Goal: Information Seeking & Learning: Learn about a topic

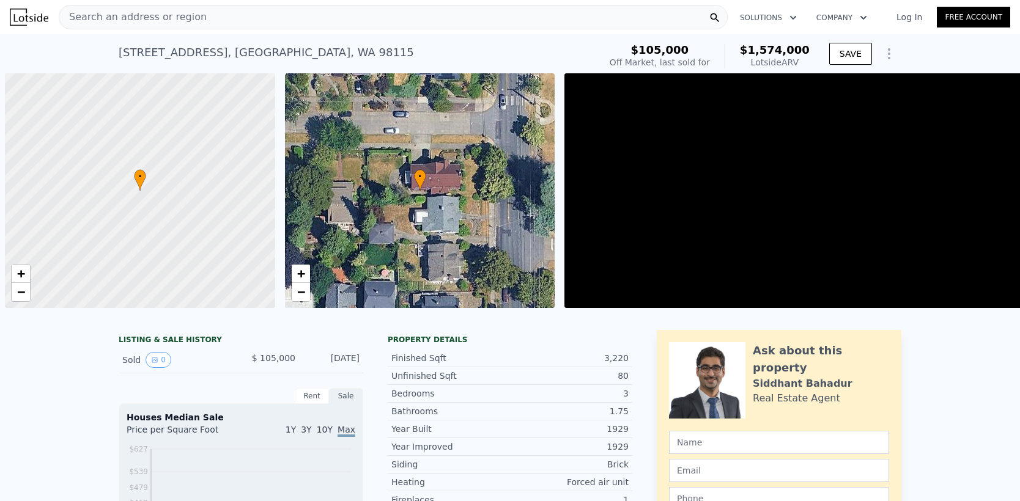
scroll to position [0, 5]
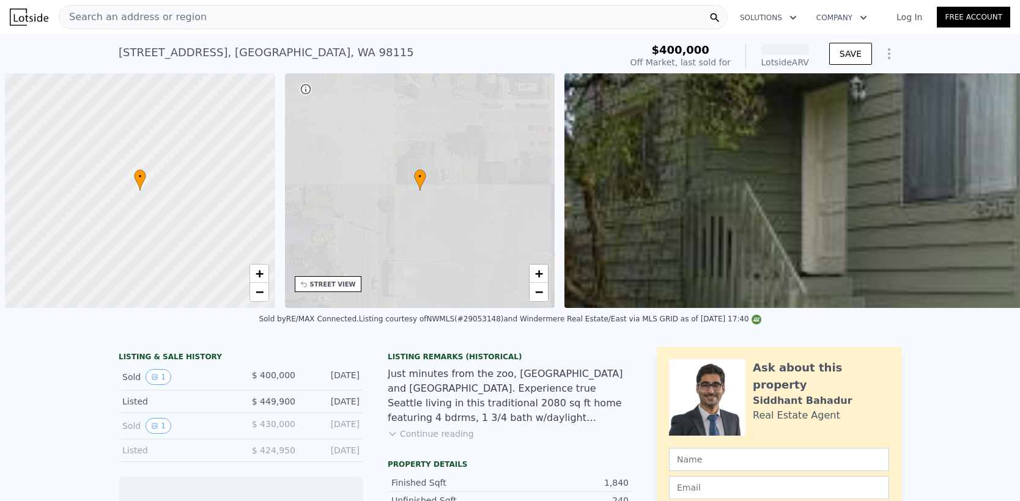
scroll to position [0, 5]
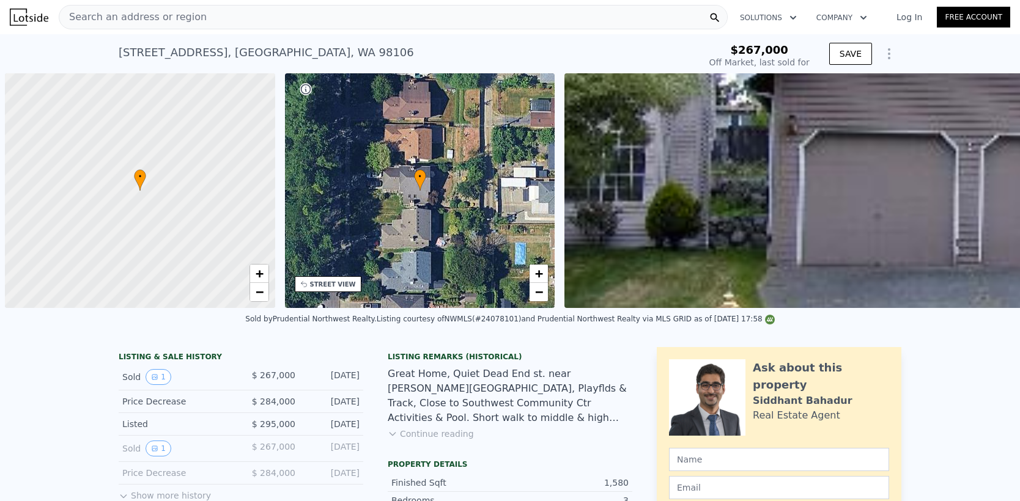
scroll to position [0, 5]
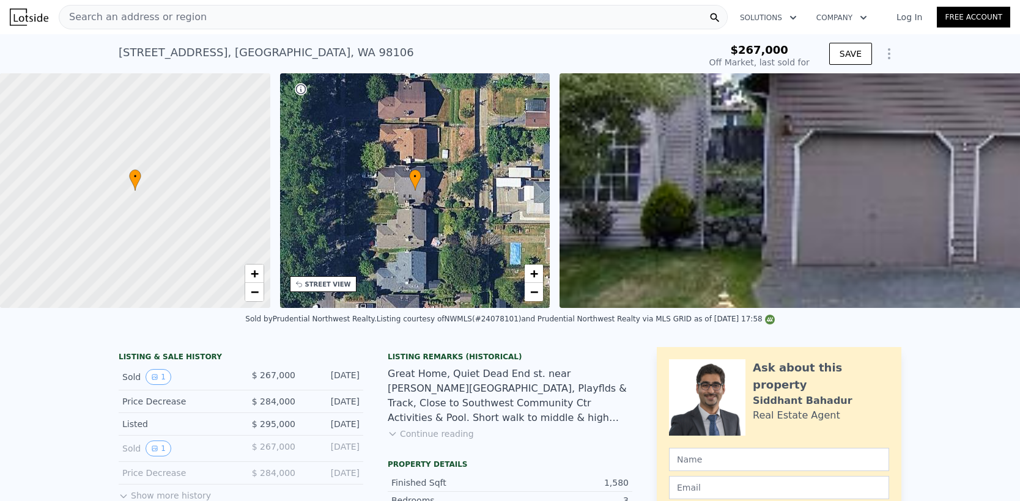
click at [110, 57] on div "[STREET_ADDRESS] Sold [DATE] for $267k $267,000 Off Market, last sold for SAVE" at bounding box center [510, 53] width 1020 height 39
click at [309, 22] on div "Search an address or region" at bounding box center [393, 17] width 669 height 24
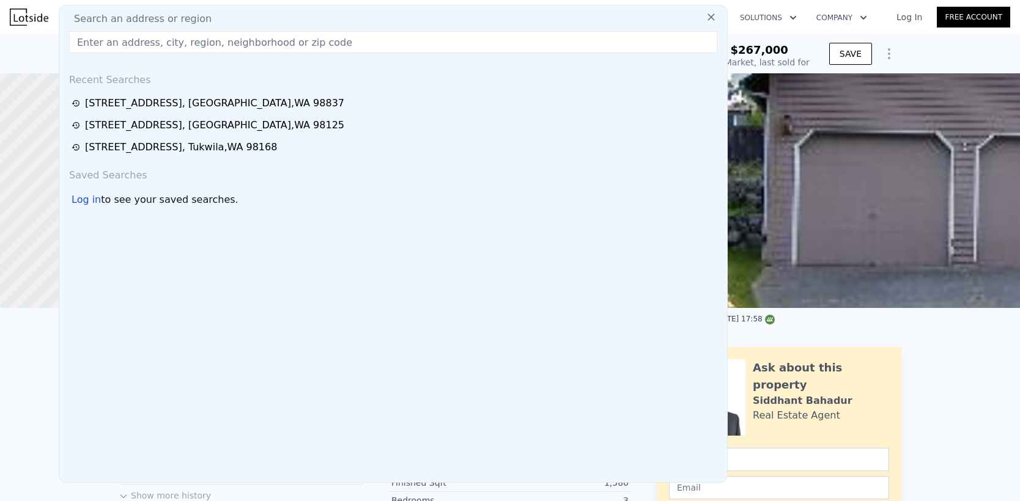
type input "[STREET_ADDRESS]"
type input "$ 868,000"
type input "$ 518,205"
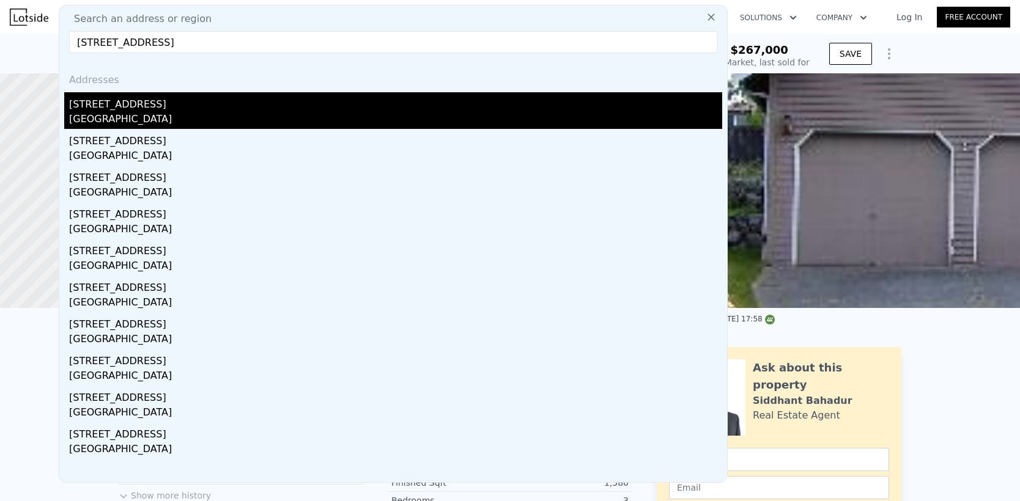
type input "[STREET_ADDRESS]"
click at [194, 106] on div "[STREET_ADDRESS]" at bounding box center [395, 102] width 653 height 20
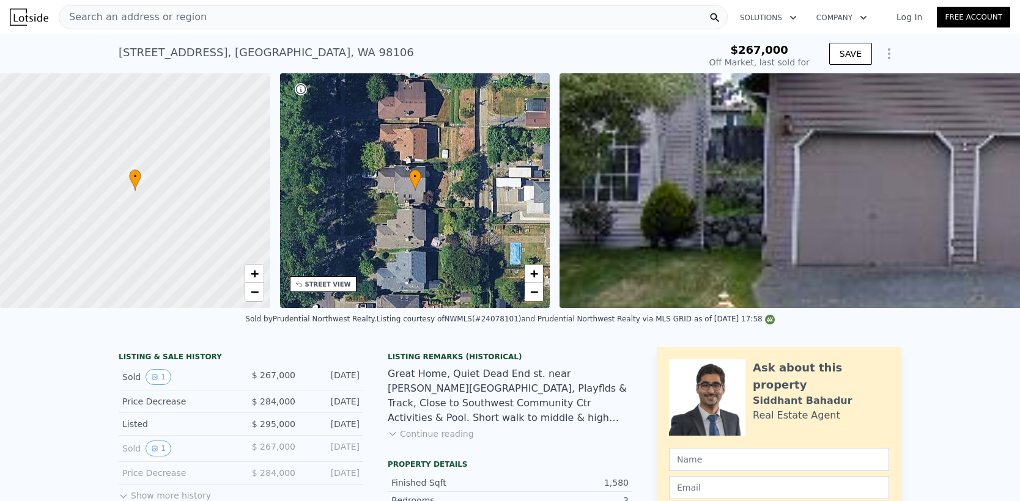
click at [286, 10] on div "Search an address or region" at bounding box center [393, 17] width 669 height 24
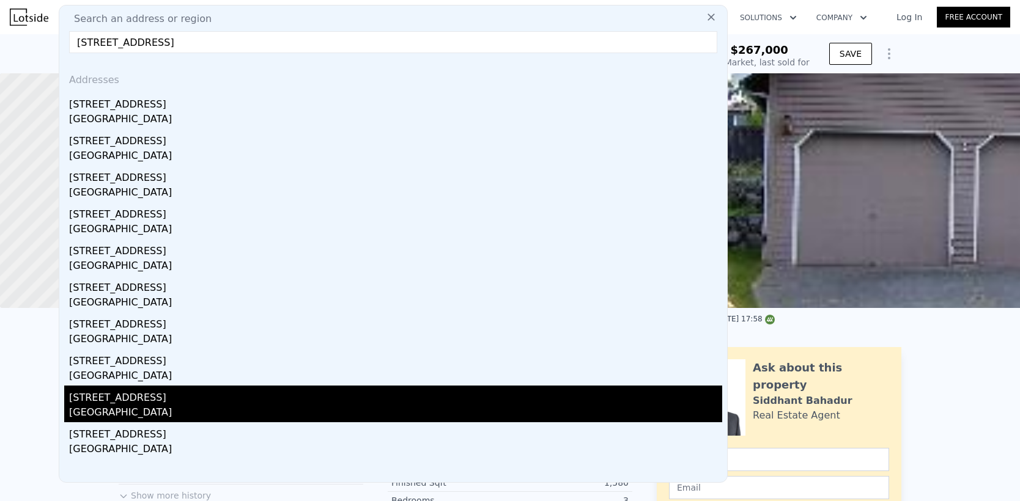
type input "[STREET_ADDRESS]"
click at [133, 412] on div "[GEOGRAPHIC_DATA]" at bounding box center [395, 413] width 653 height 17
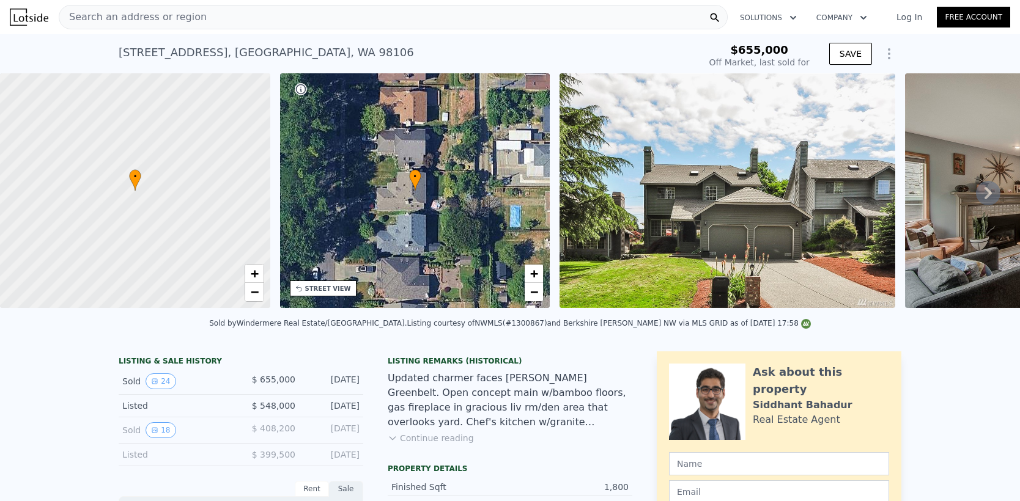
click at [510, 18] on div "Search an address or region" at bounding box center [393, 17] width 669 height 24
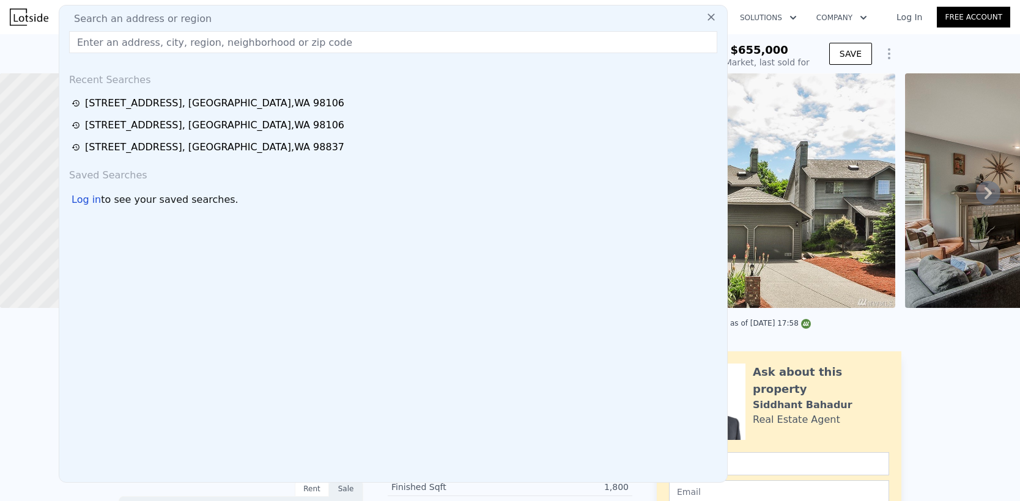
type input "[STREET_ADDRESS]"
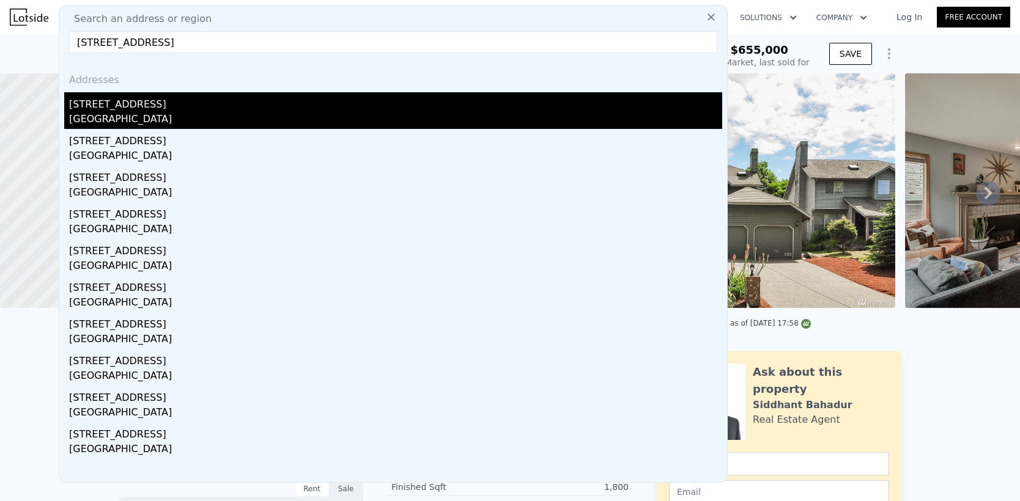
type input "$ 888,000"
type input "$ 126,600"
type input "[STREET_ADDRESS]"
click at [150, 122] on div "[GEOGRAPHIC_DATA]" at bounding box center [395, 120] width 653 height 17
type input "2"
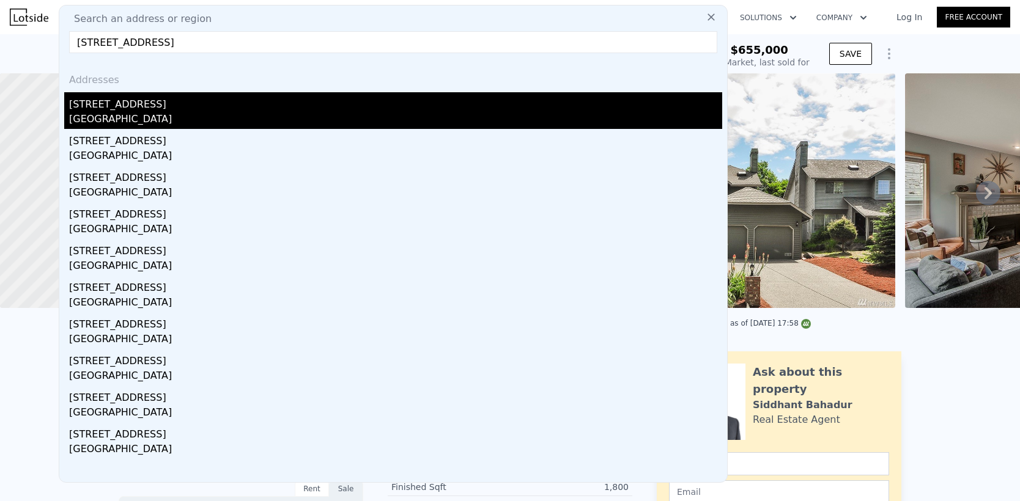
type input "1170"
type input "2000"
type input "4000"
checkbox input "false"
checkbox input "true"
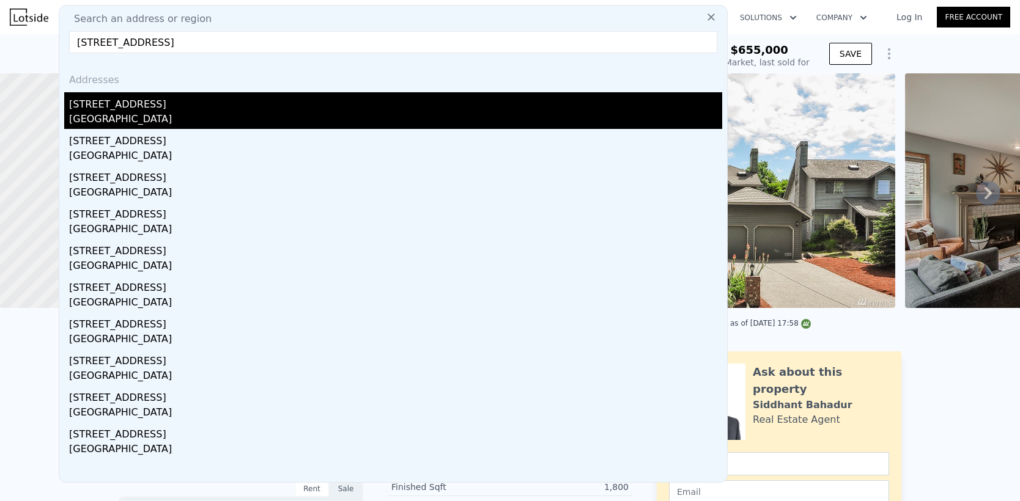
type input "$ 868,000"
type input "$ 518,205"
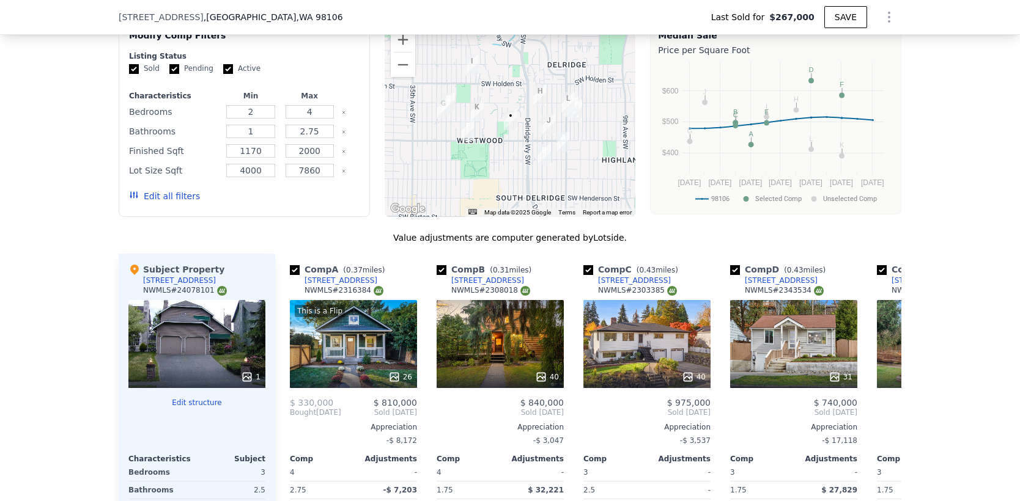
scroll to position [0, 9]
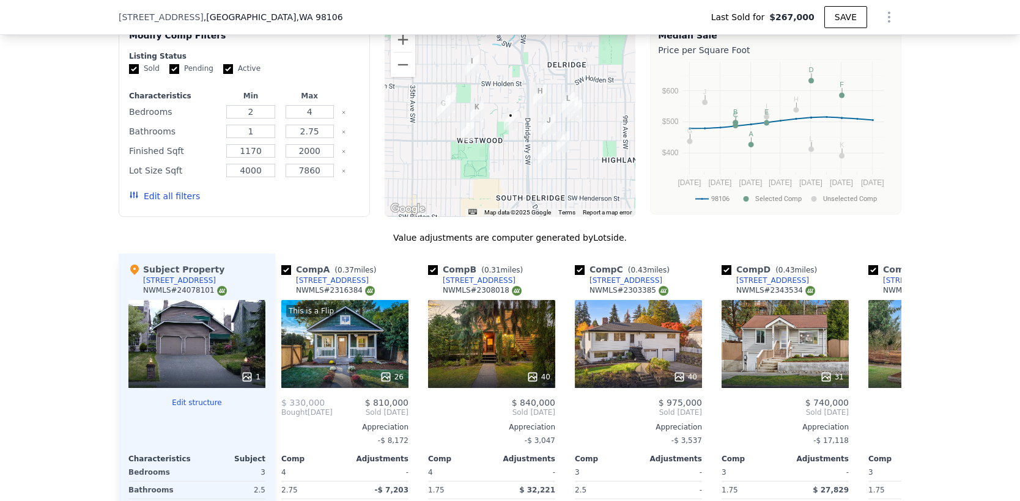
type input "$ 107,186"
type input "$ 656,225"
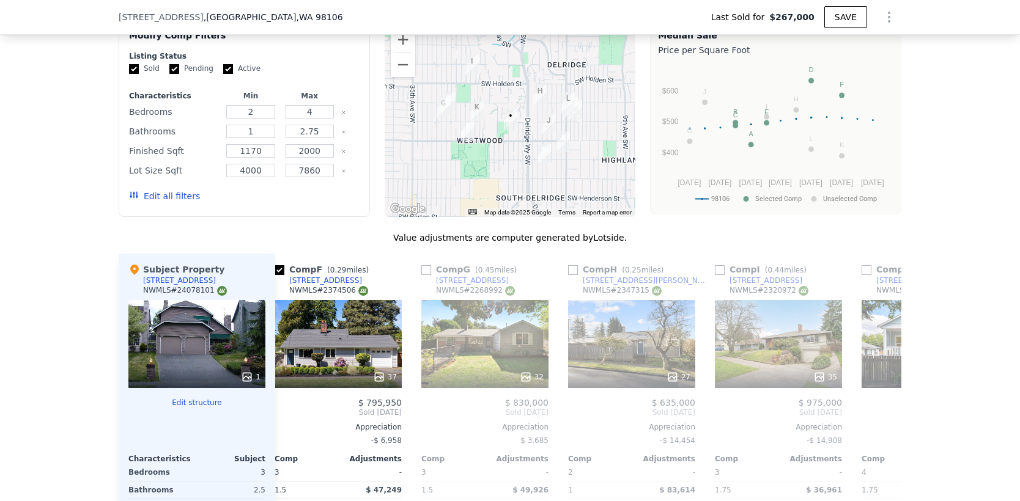
scroll to position [0, 747]
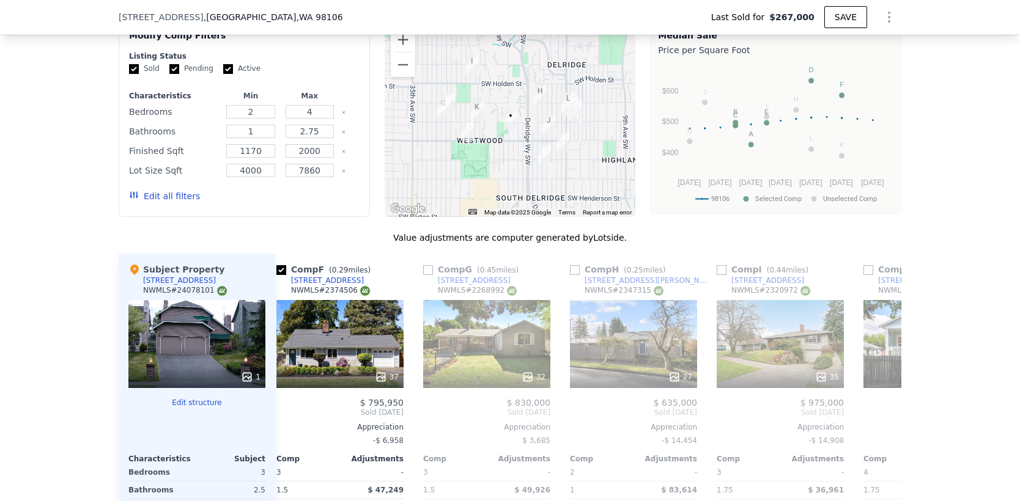
type input "$ 105,889"
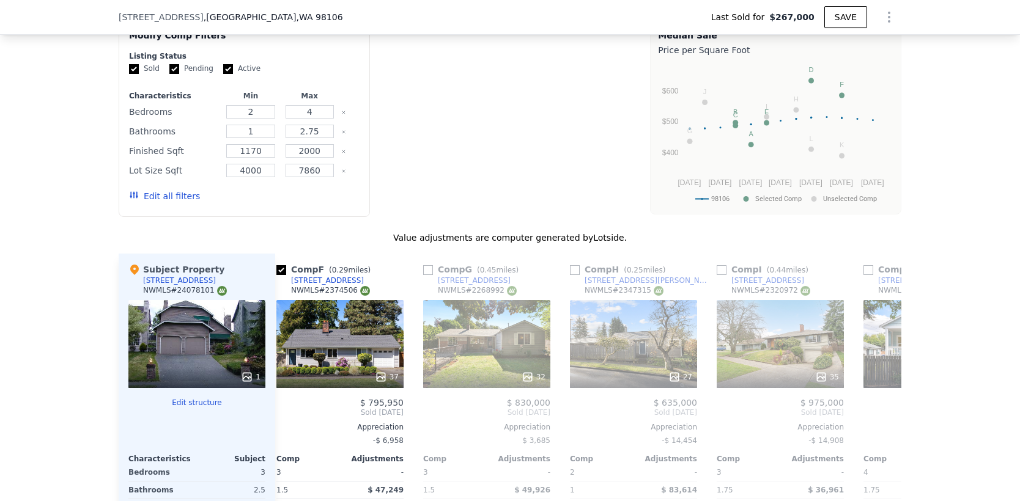
type input "$ 657,454"
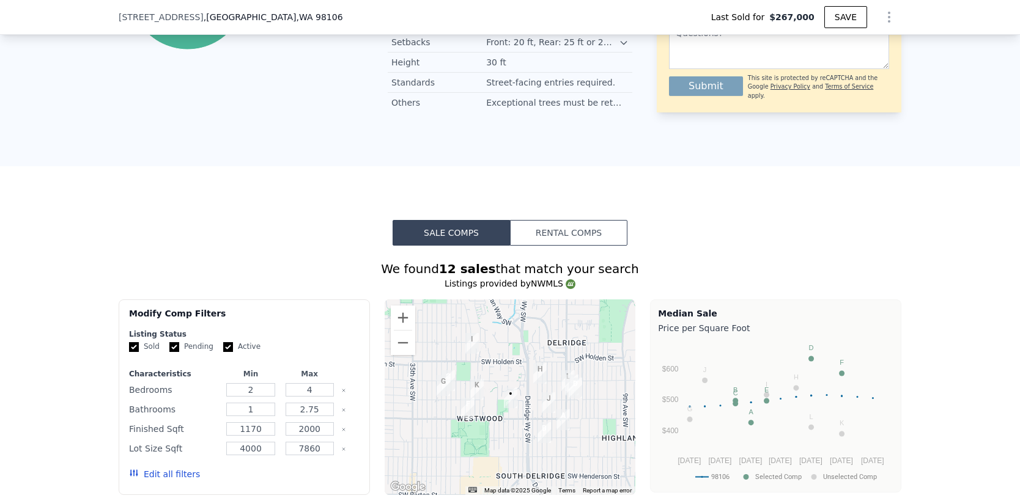
scroll to position [0, 0]
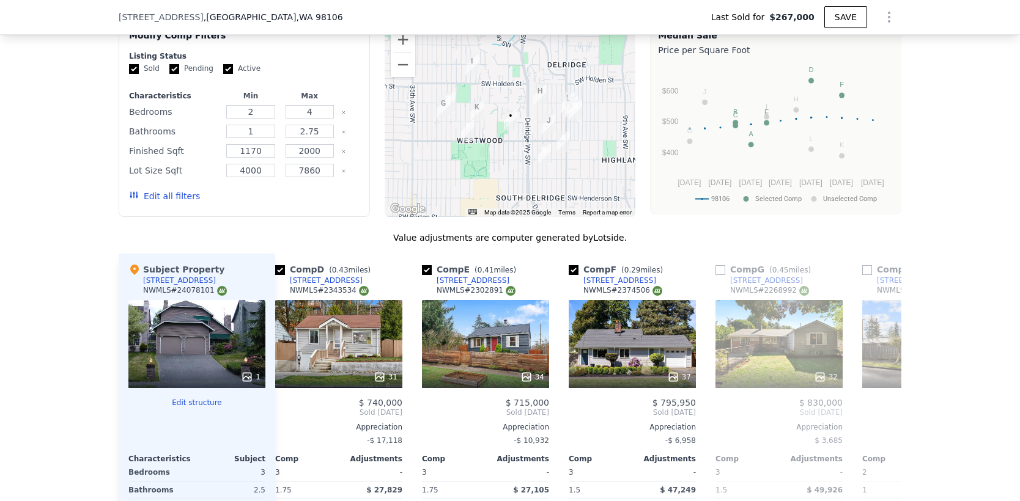
type input "$ 104,587"
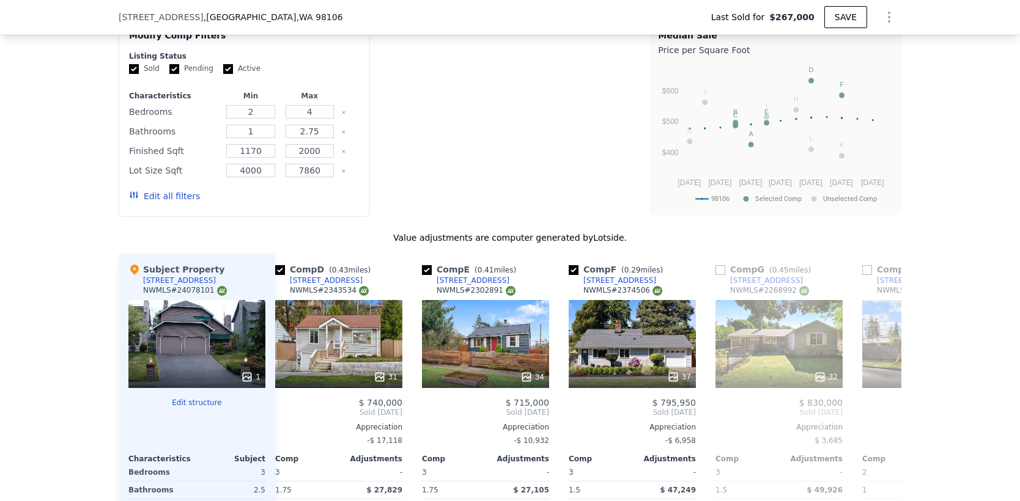
type input "$ 658,687"
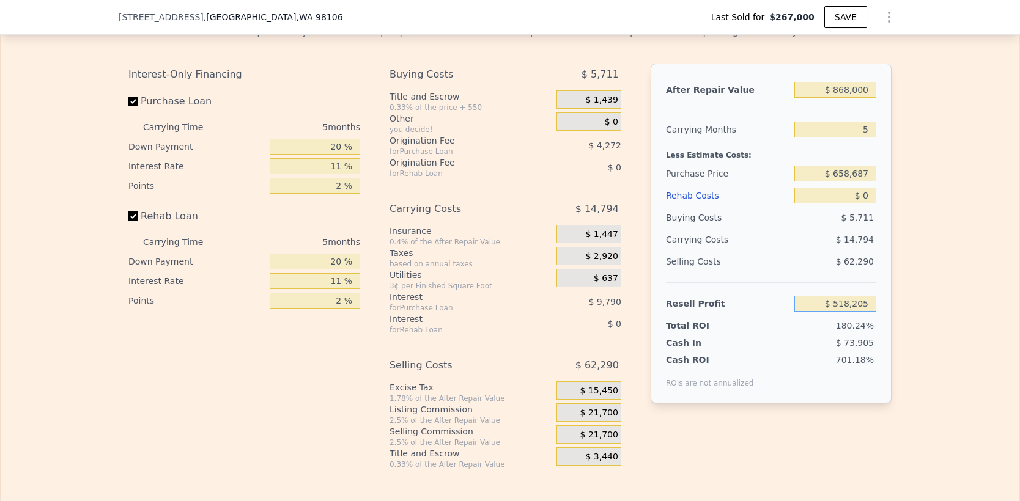
type input "$ 103,281"
type input "$ 659,923"
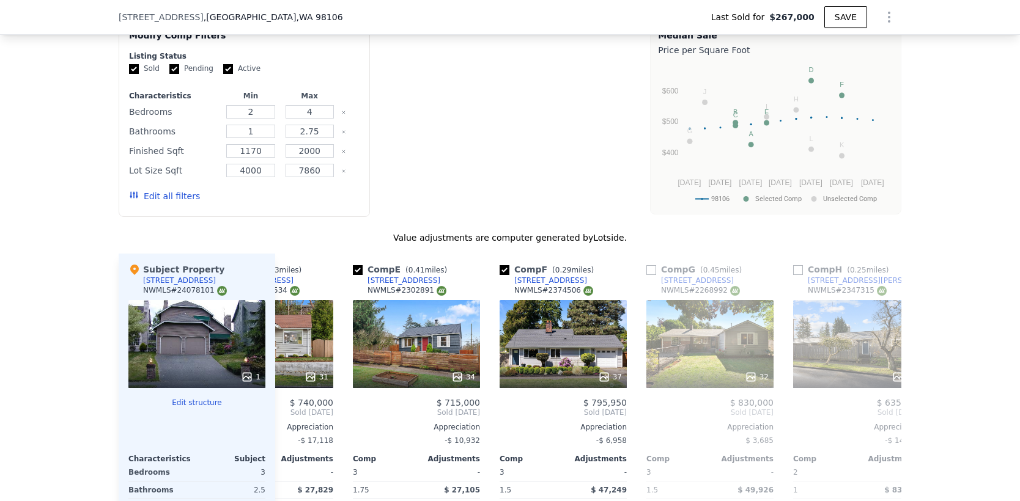
type input "$ 101,971"
type input "$ 661,164"
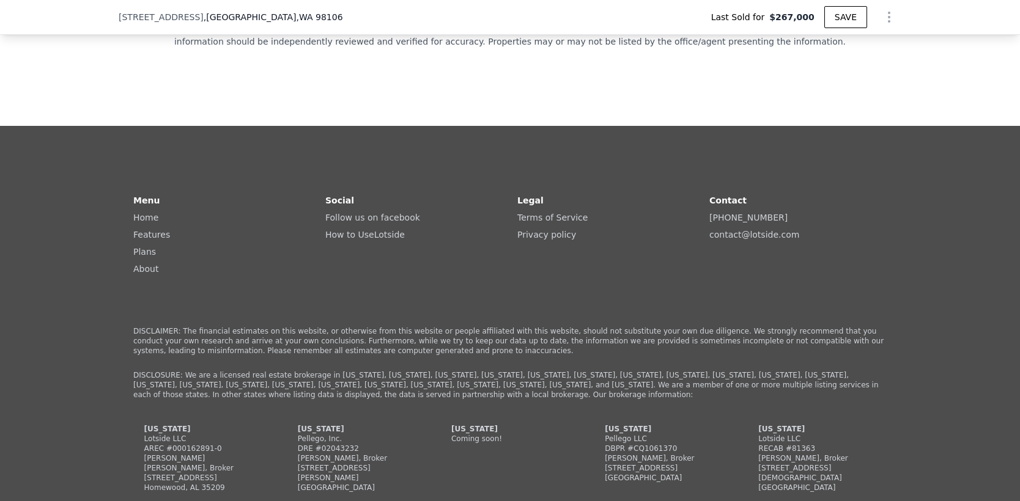
type input "$ 101,966"
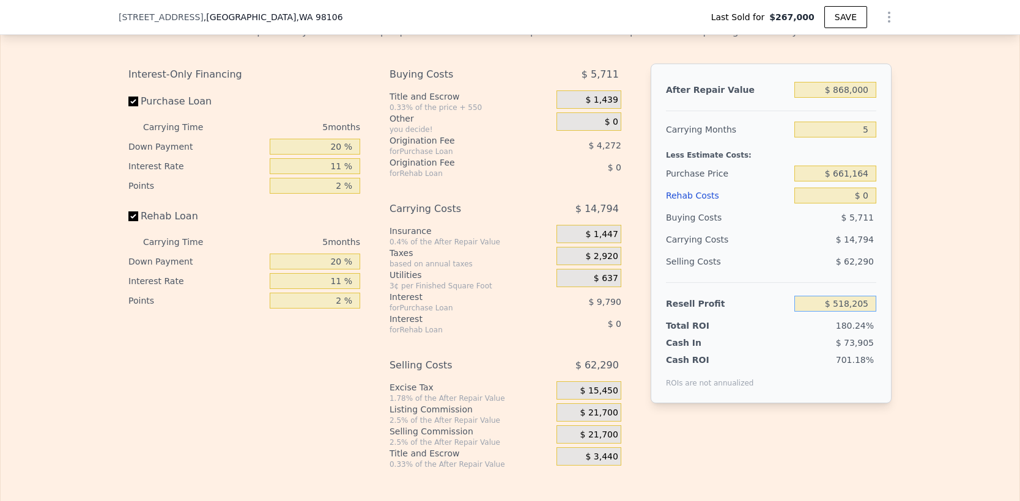
type input "$ 100,657"
type input "$ 662,405"
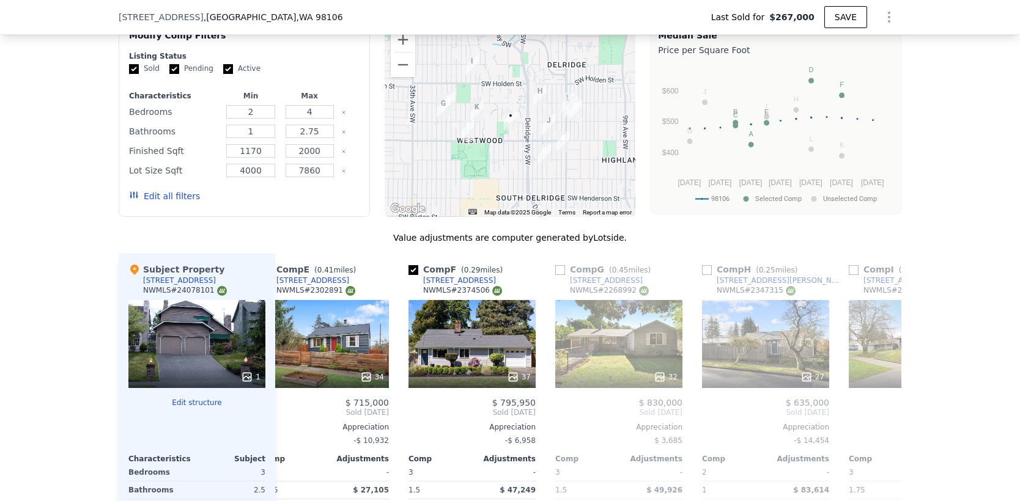
type input "$ 99,342"
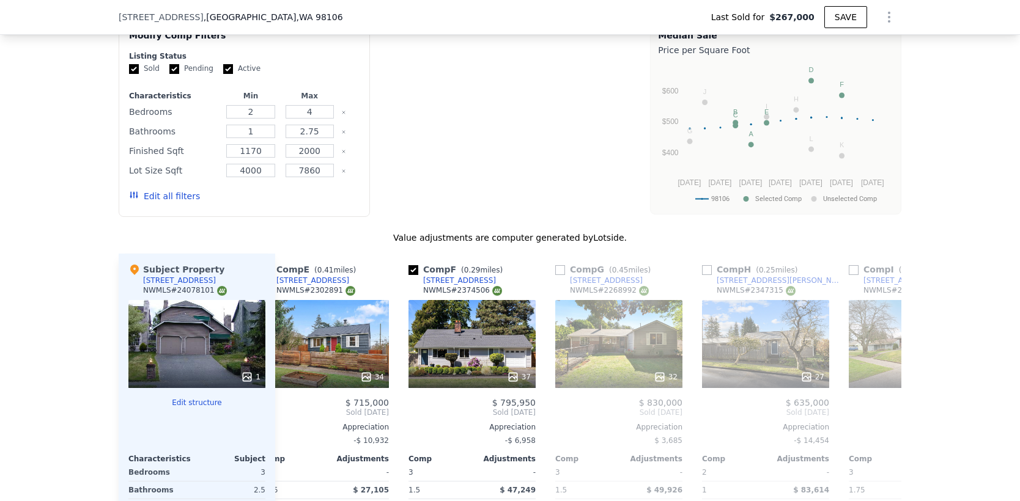
type input "$ 663,651"
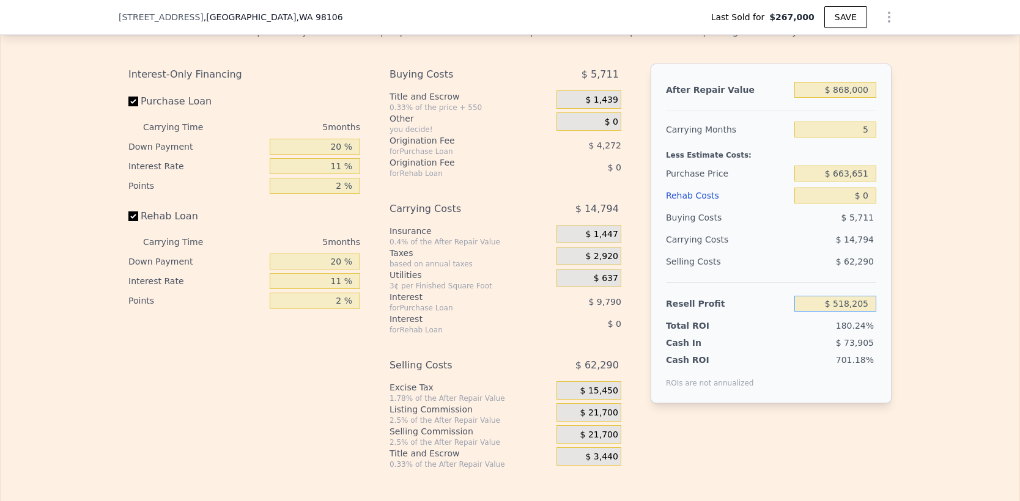
type input "$ 98,022"
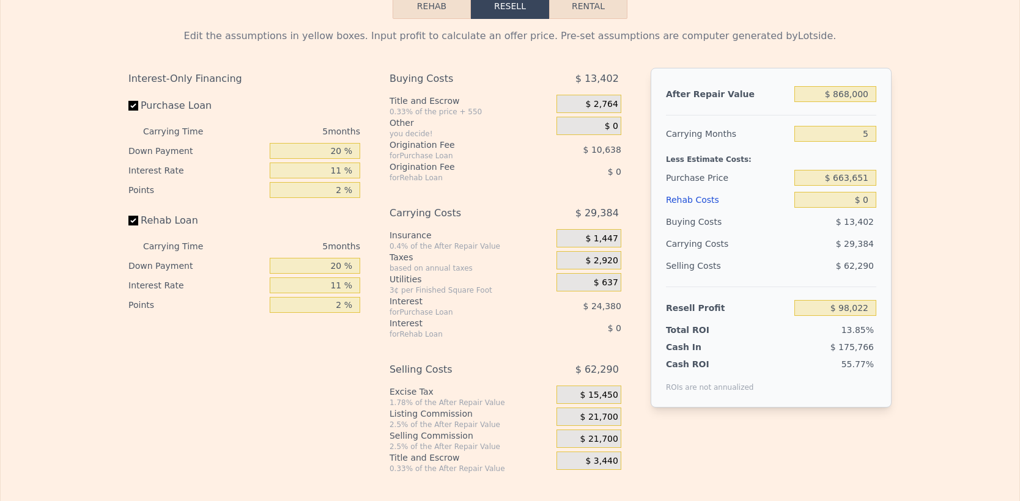
type input "$ 664,902"
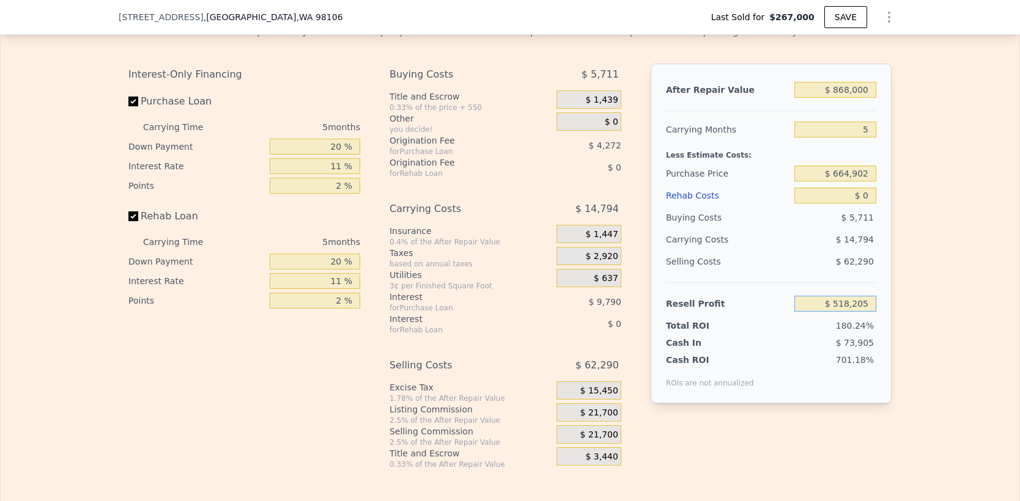
type input "$ 96,697"
type input "$ 666,157"
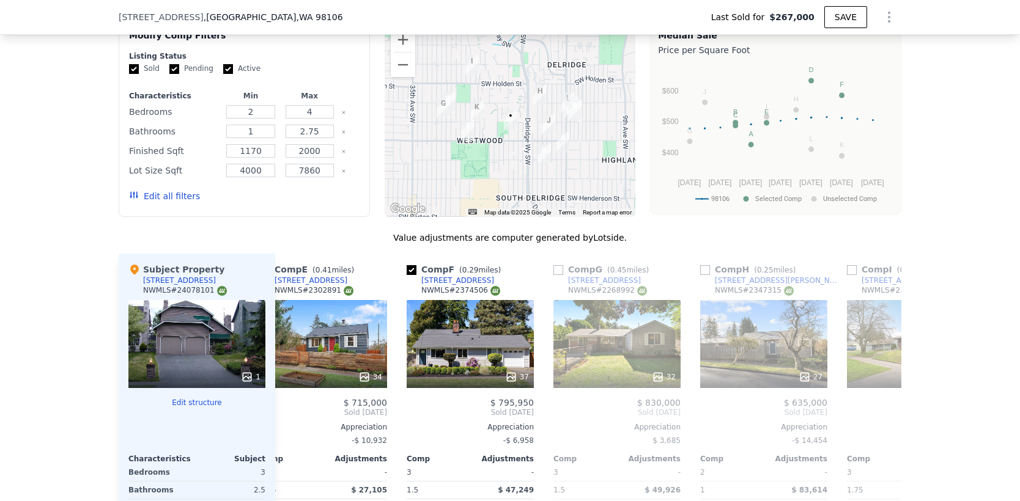
type input "$ 95,367"
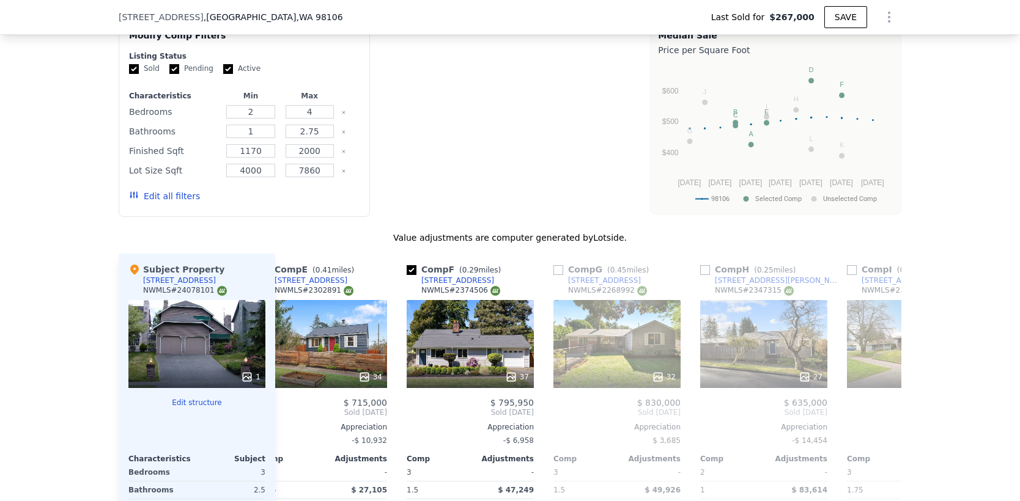
type input "$ 667,417"
type input "$ 95,368"
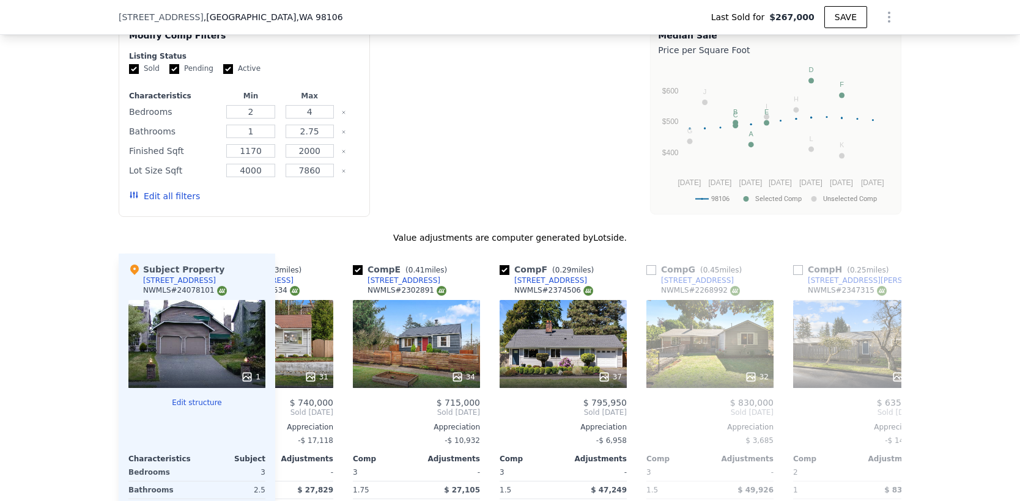
type input "$ 94,033"
type input "$ 668,677"
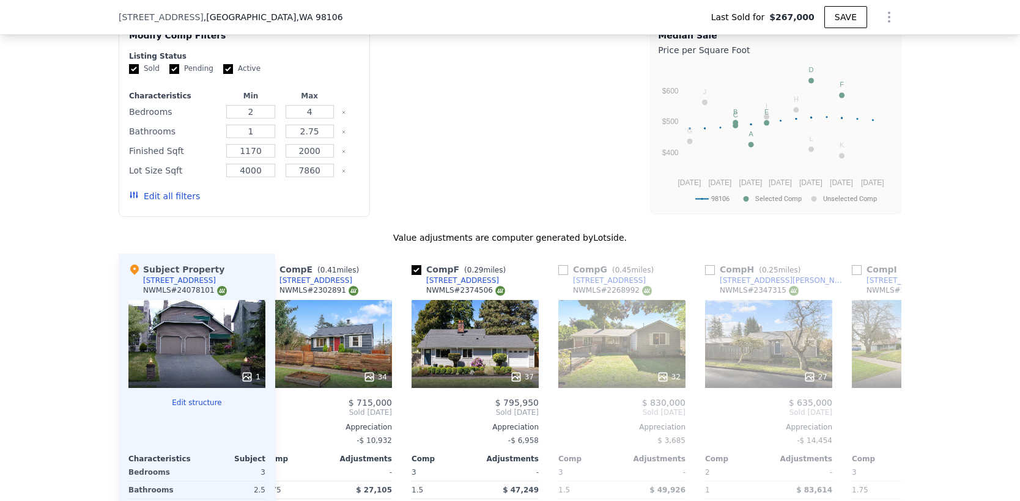
type input "$ 92,698"
type input "$ 669,943"
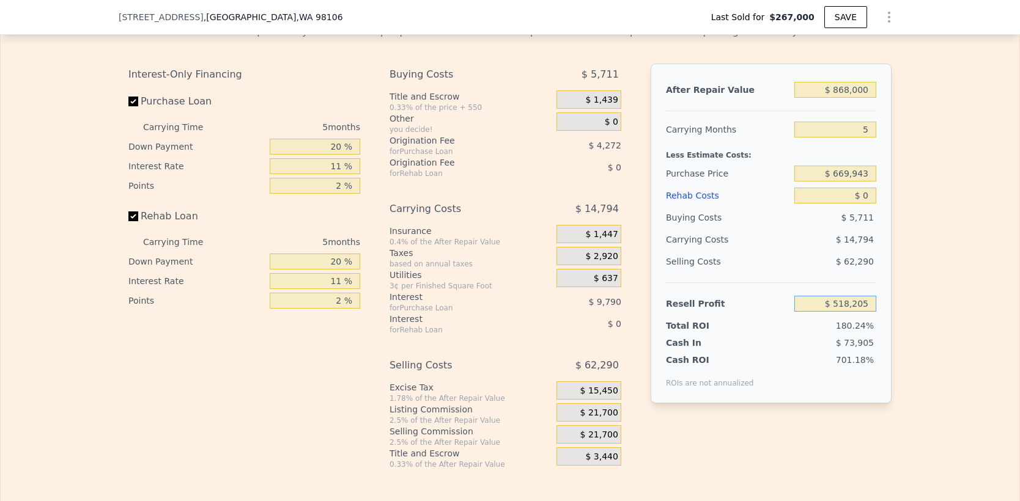
type input "$ 91,357"
type input "$ 671,215"
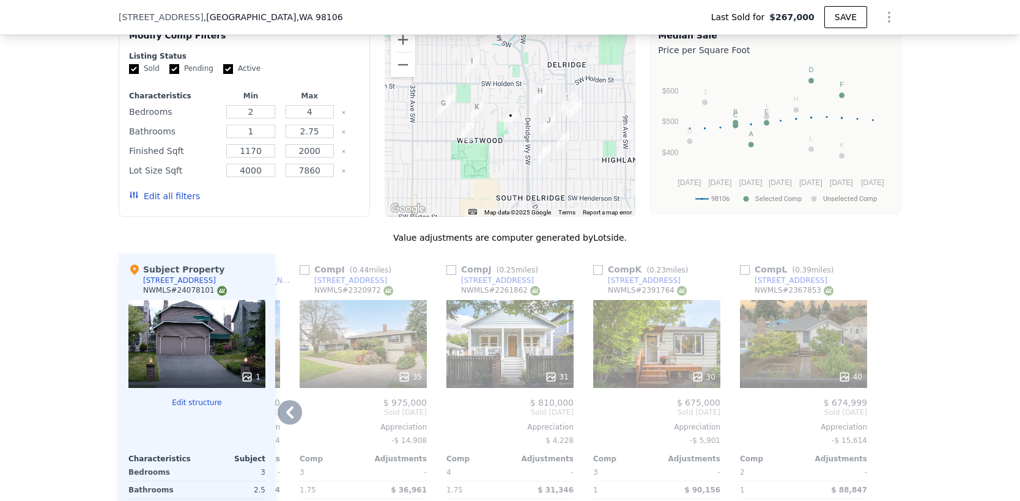
type input "$ 90,009"
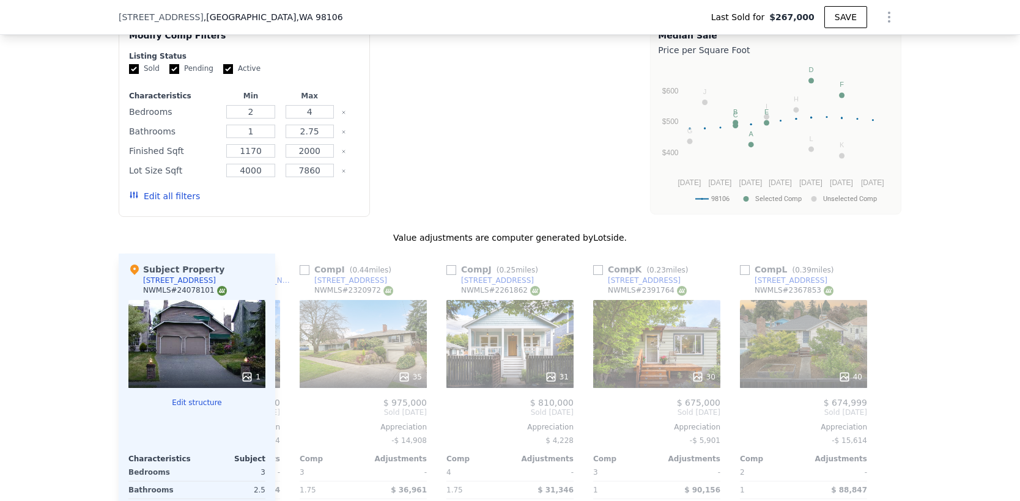
type input "$ 672,488"
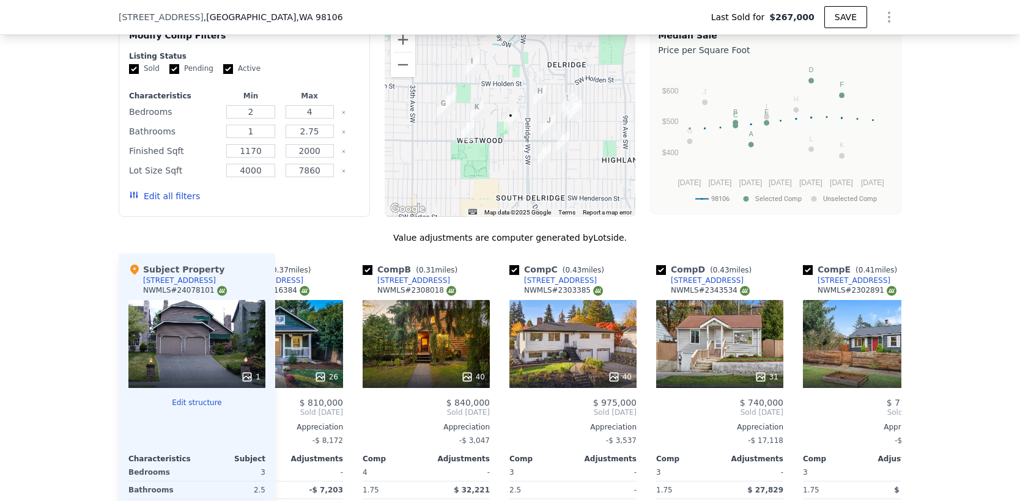
type input "$ 88,661"
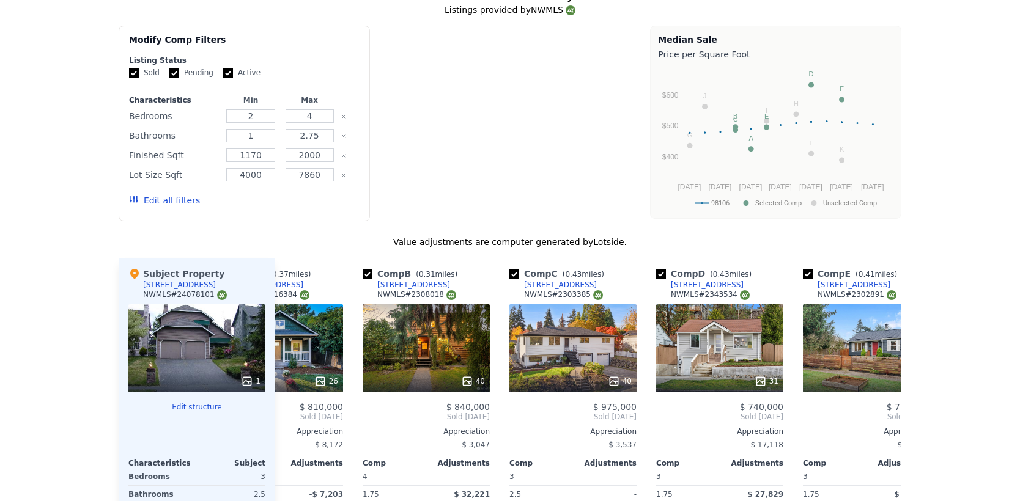
type input "$ 673,766"
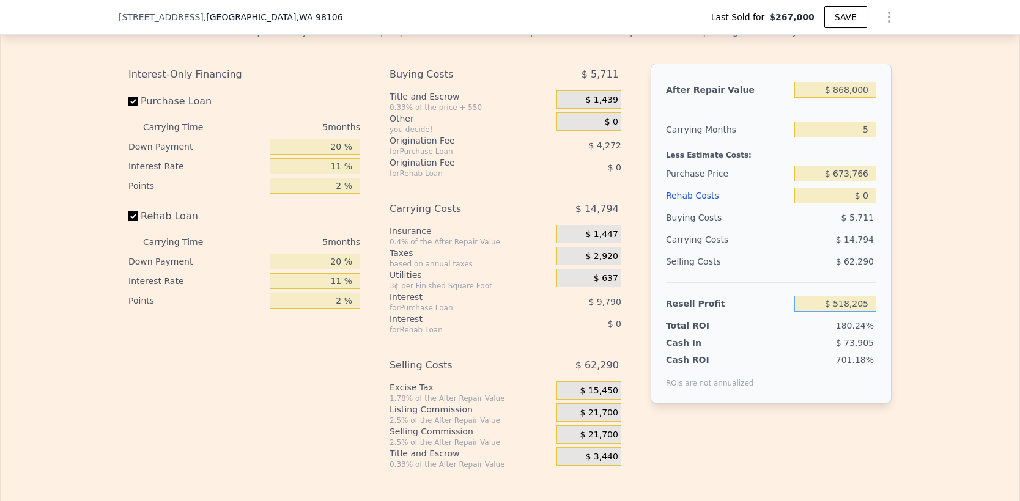
type input "$ 87,307"
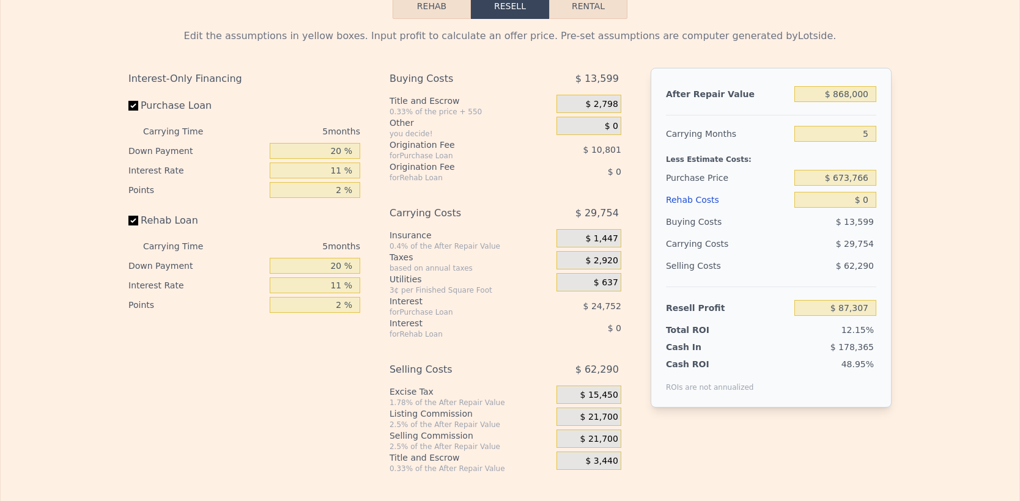
type input "$ 675,050"
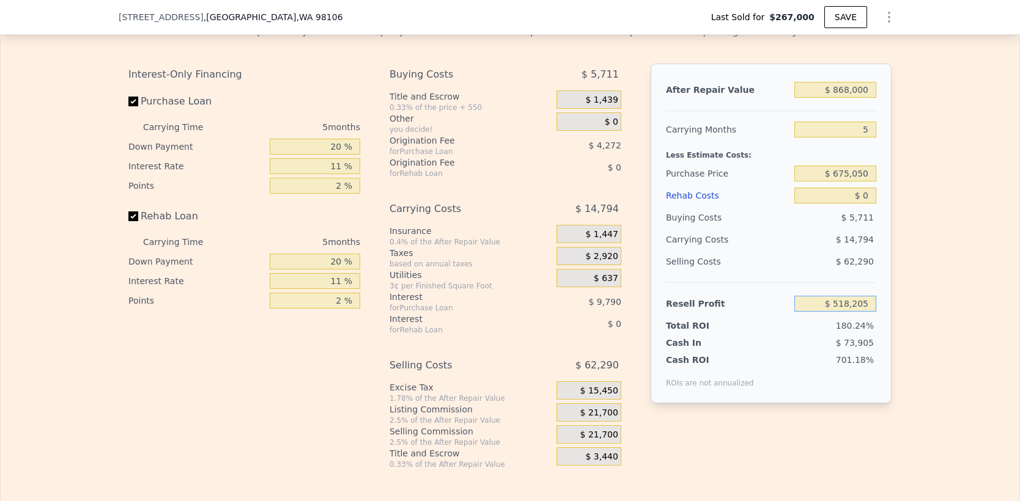
type input "$ 85,947"
type input "$ 676,336"
type input "$ 84,584"
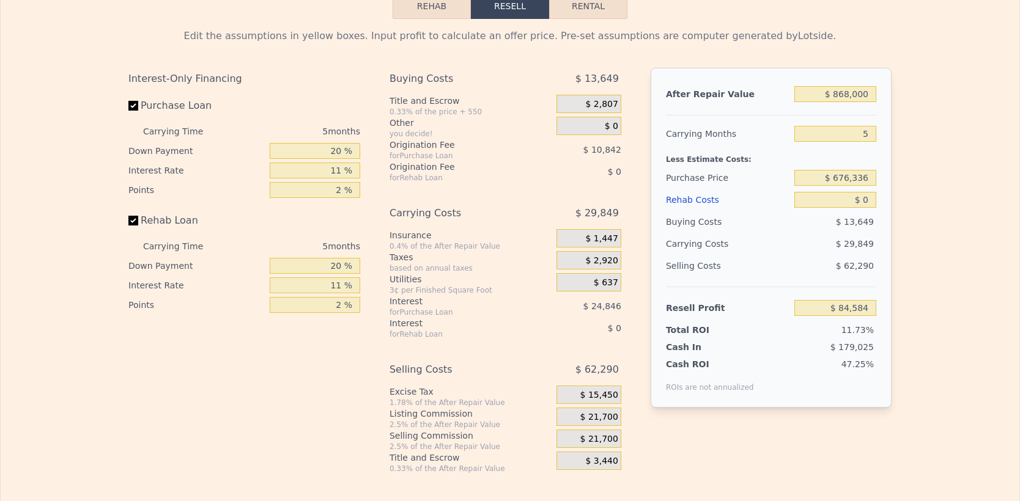
type input "$ 677,628"
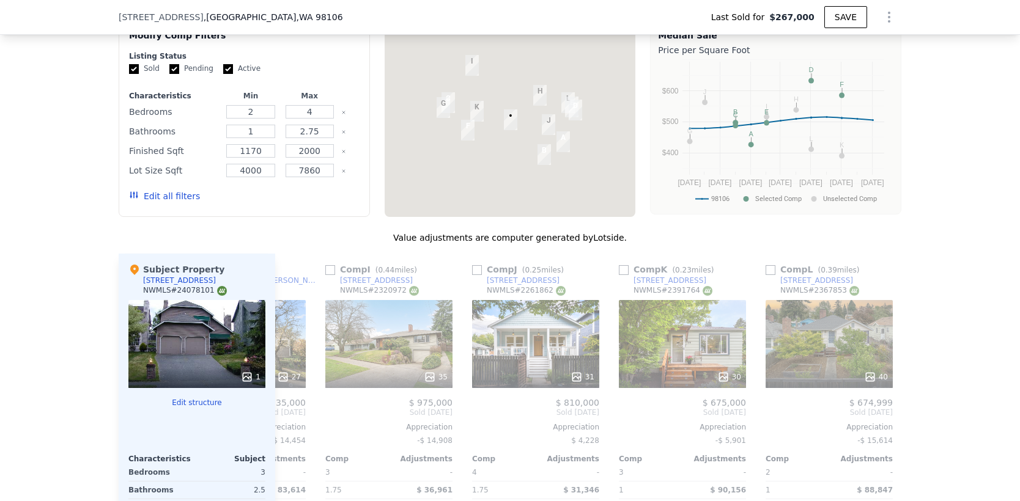
type input "$ 83,216"
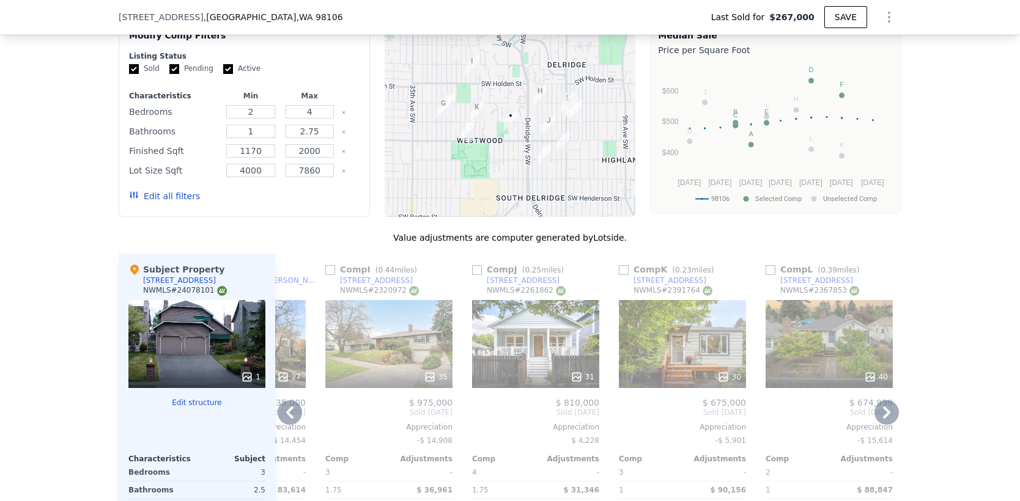
type input "$ 678,921"
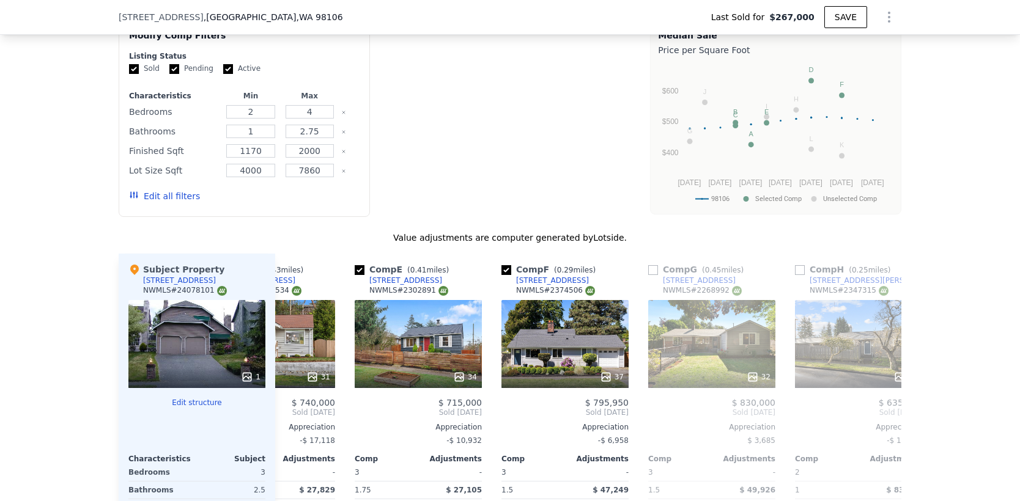
type input "$ 81,846"
type input "$ 680,221"
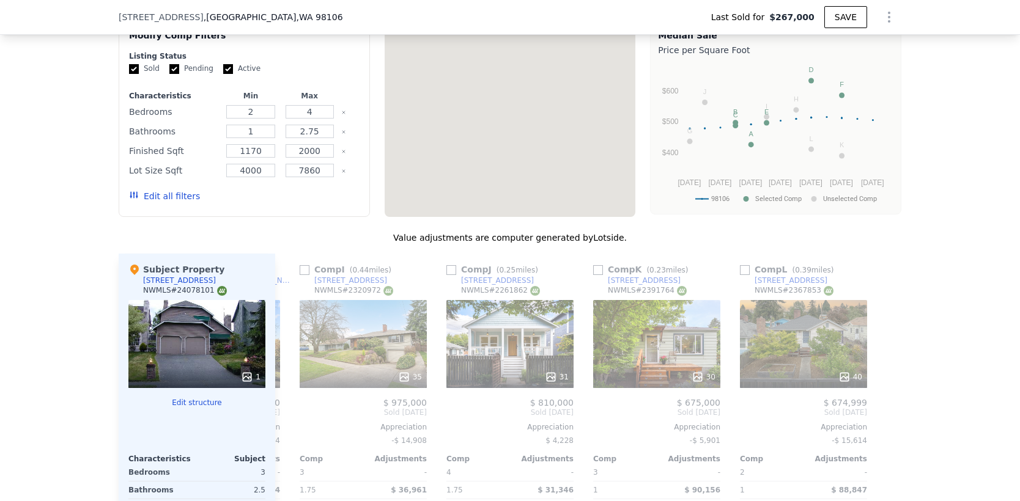
scroll to position [0, 1164]
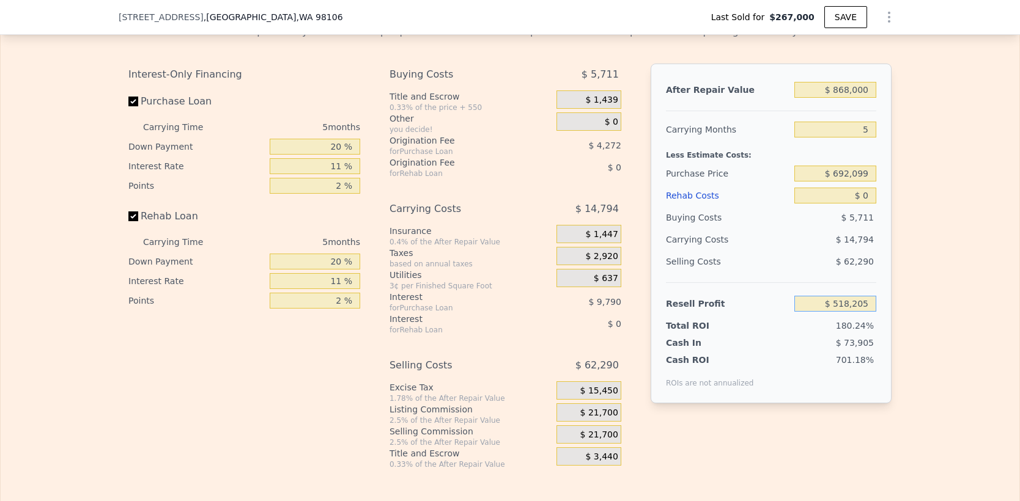
type input "$ 67,886"
type input "$ 693,441"
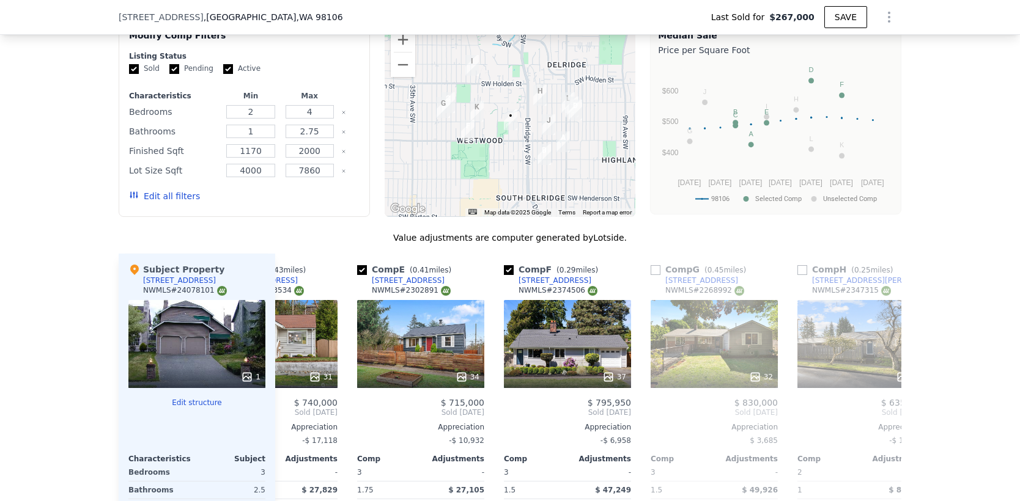
scroll to position [0, 529]
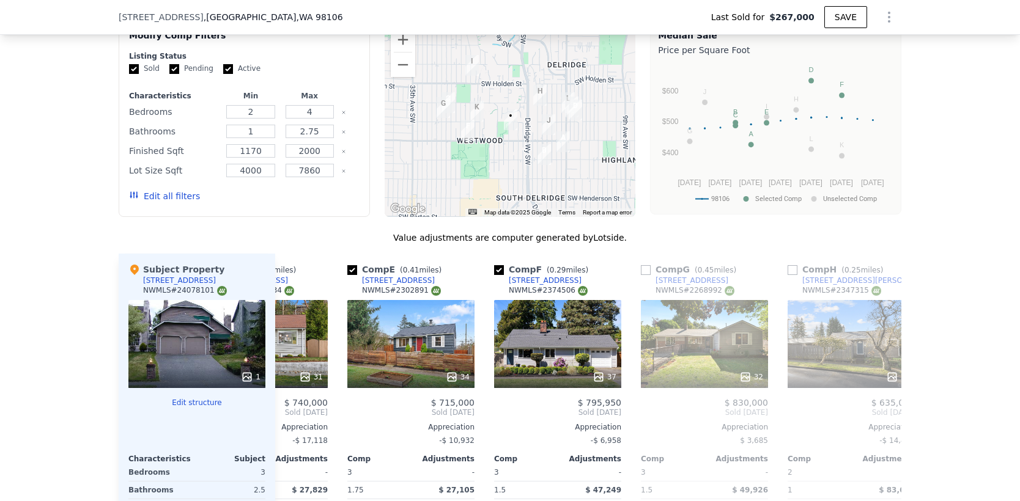
type input "$ 66,465"
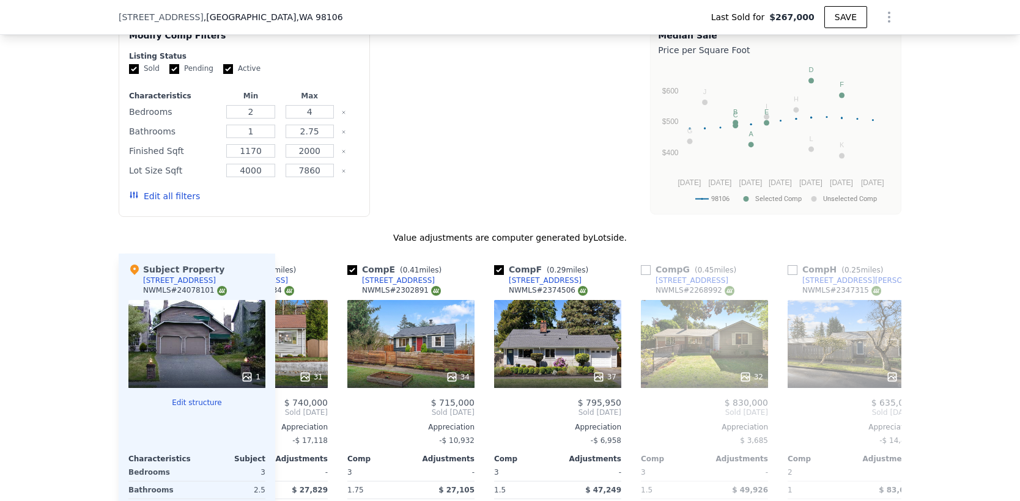
type input "$ 694,785"
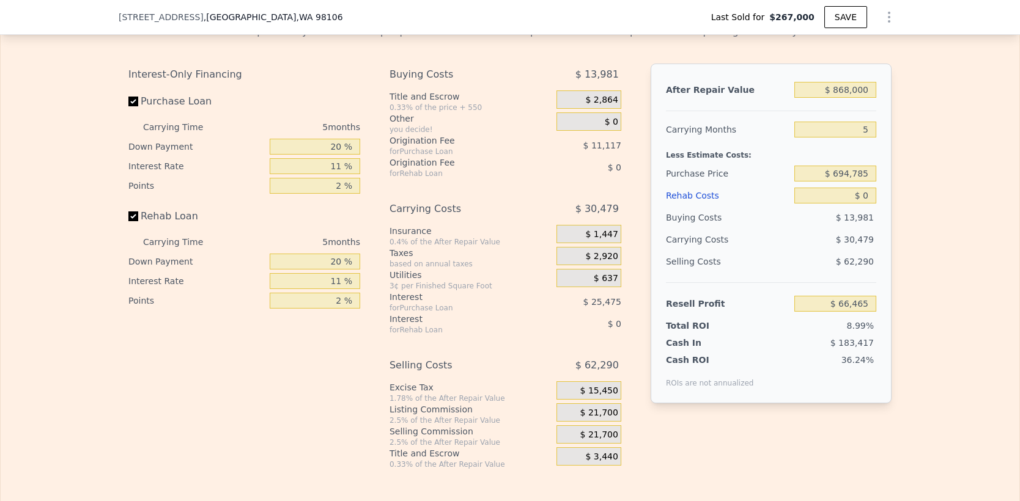
scroll to position [0, 0]
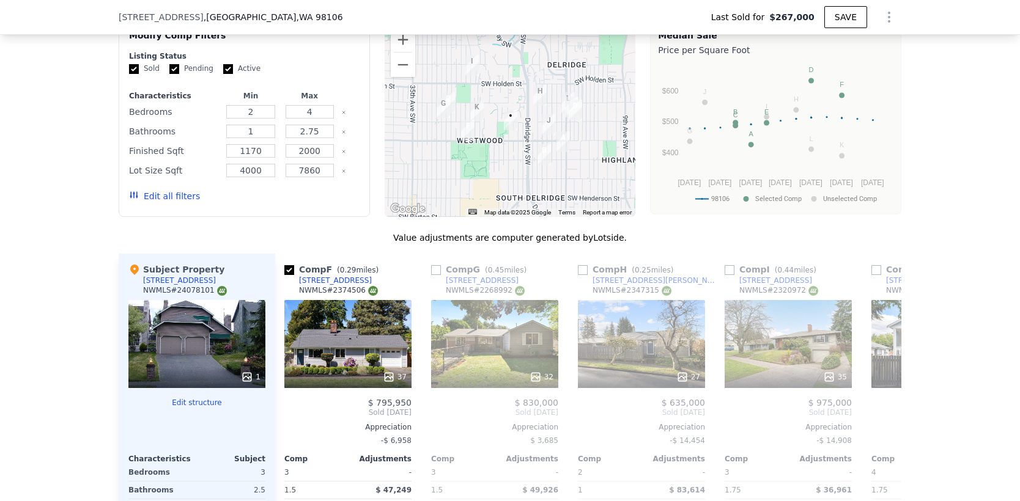
type input "$ 65,041"
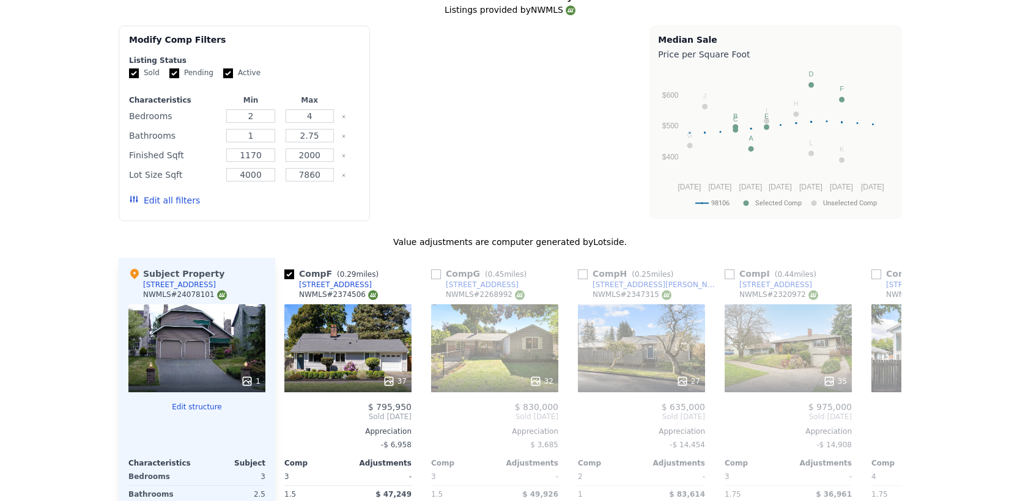
type input "$ 696,134"
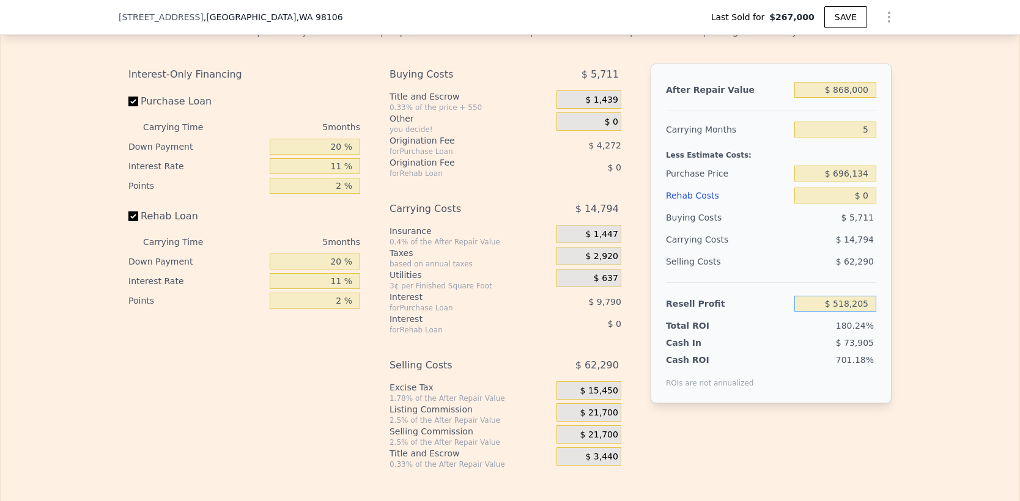
type input "$ 63,612"
type input "$ 697,486"
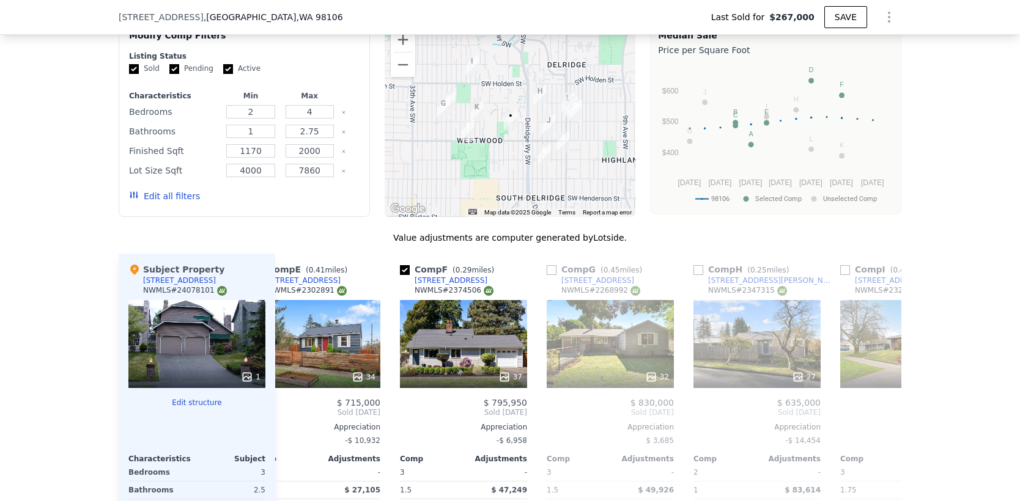
type input "$ 62,180"
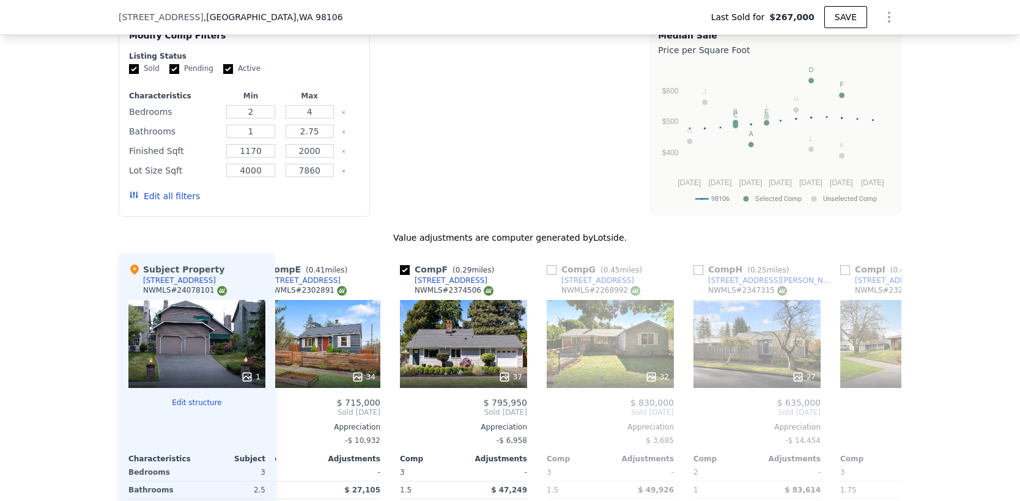
type input "$ 698,843"
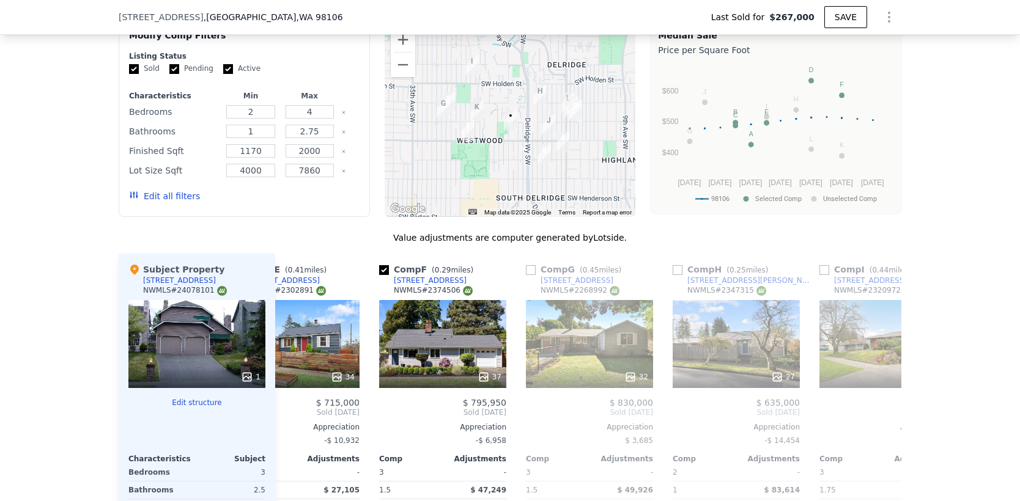
type input "$ 60,742"
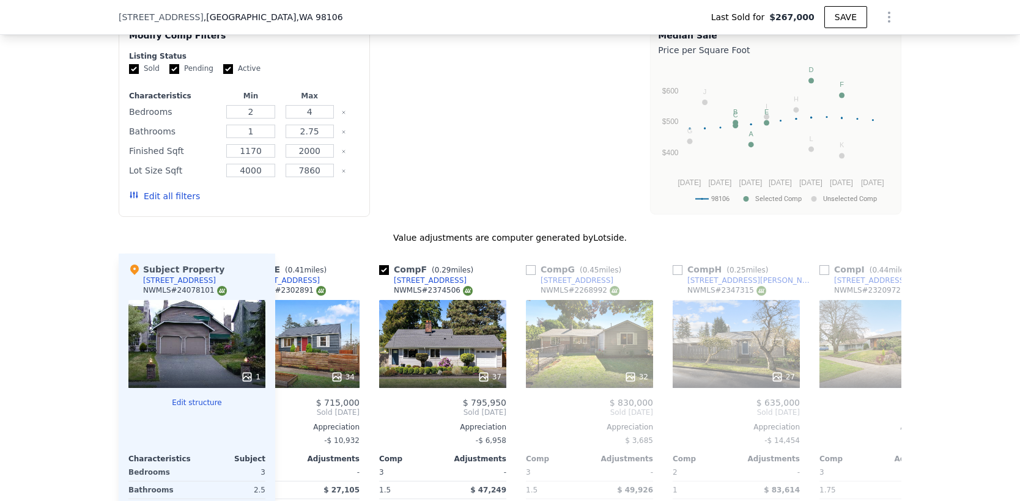
type input "$ 700,204"
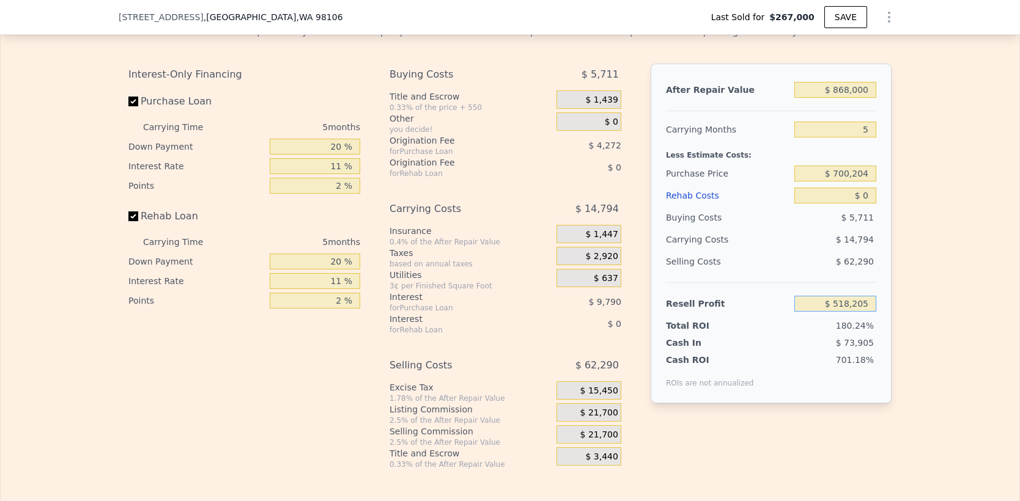
type input "$ 59,300"
type input "$ 701,570"
type input "$ 57,853"
type input "$ 702,940"
